Goal: Task Accomplishment & Management: Complete application form

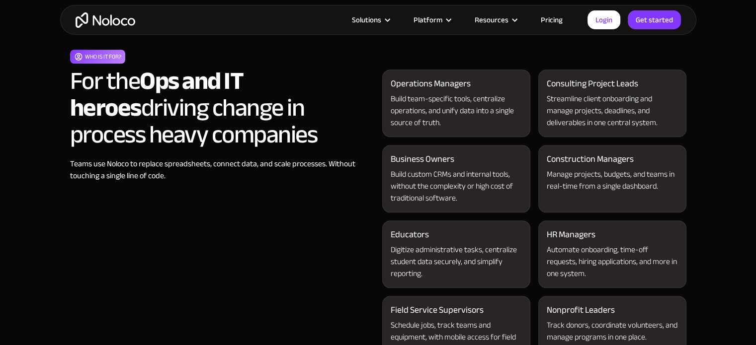
scroll to position [999, 0]
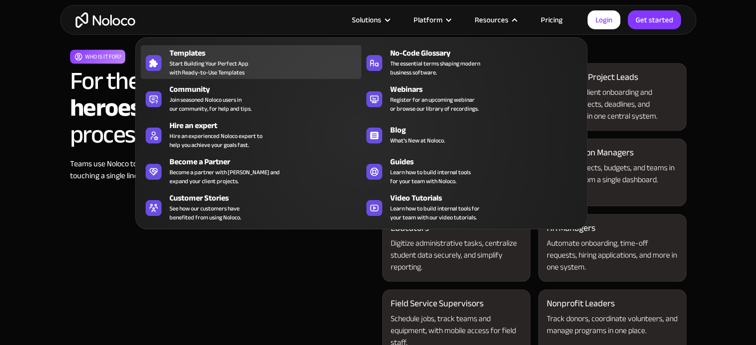
click at [219, 56] on div "Templates" at bounding box center [267, 53] width 196 height 12
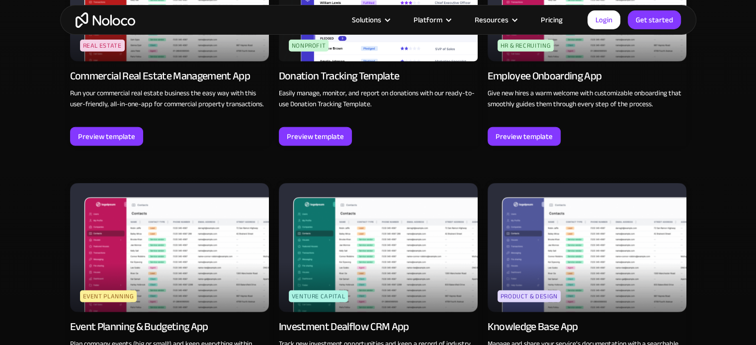
scroll to position [2461, 0]
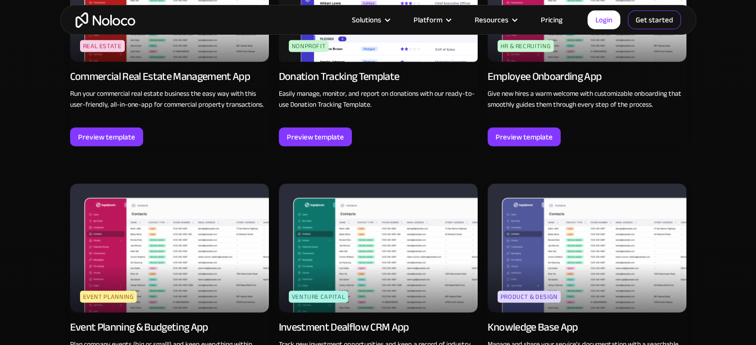
click at [660, 21] on link "Get started" at bounding box center [653, 19] width 53 height 19
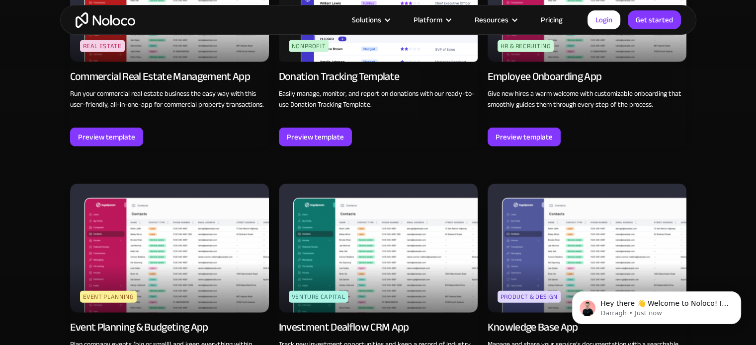
scroll to position [0, 0]
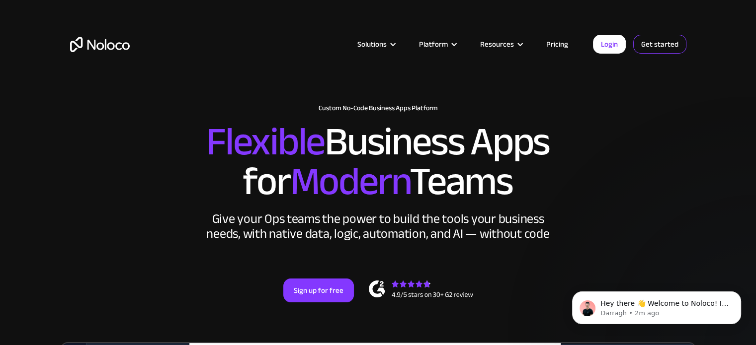
click at [656, 49] on link "Get started" at bounding box center [659, 44] width 53 height 19
